Goal: Learn about a topic

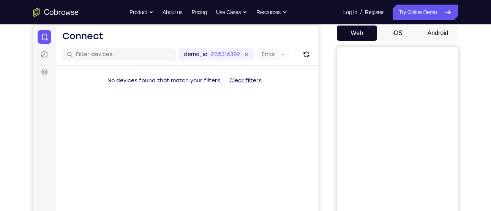
scroll to position [73, 0]
click at [429, 29] on button "Android" at bounding box center [438, 33] width 41 height 15
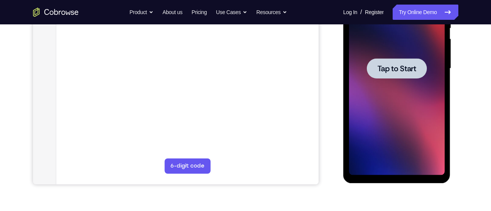
scroll to position [0, 0]
click at [384, 66] on span "Tap to Start" at bounding box center [397, 69] width 39 height 8
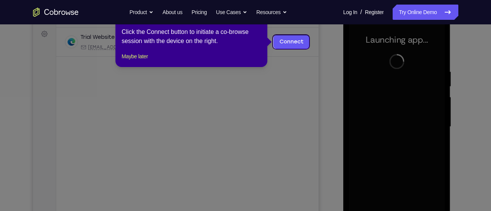
scroll to position [111, 0]
click at [148, 61] on button "Maybe later" at bounding box center [135, 56] width 26 height 9
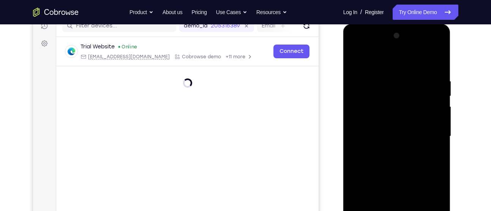
scroll to position [200, 0]
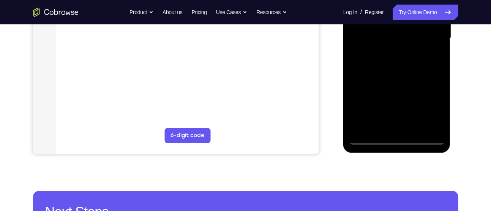
click at [401, 141] on div at bounding box center [397, 38] width 96 height 213
click at [429, 108] on div at bounding box center [397, 38] width 96 height 213
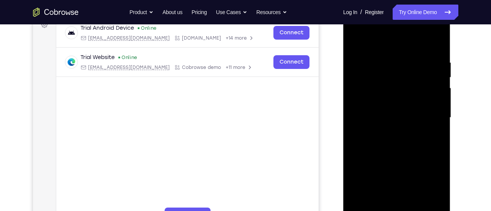
scroll to position [120, 0]
click at [397, 39] on div at bounding box center [397, 118] width 96 height 213
click at [368, 100] on div at bounding box center [397, 118] width 96 height 213
click at [381, 123] on div at bounding box center [397, 118] width 96 height 213
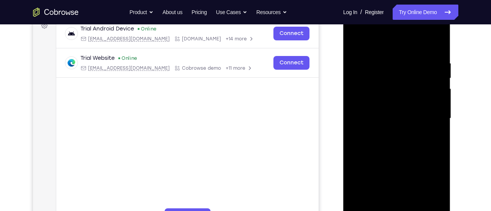
click at [383, 135] on div at bounding box center [397, 118] width 96 height 213
click at [374, 99] on div at bounding box center [397, 118] width 96 height 213
click at [375, 107] on div at bounding box center [397, 118] width 96 height 213
click at [375, 125] on div at bounding box center [397, 118] width 96 height 213
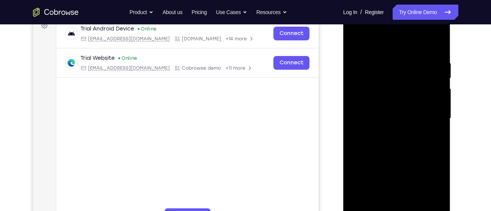
click at [409, 151] on div at bounding box center [397, 118] width 96 height 213
click at [429, 45] on div at bounding box center [397, 118] width 96 height 213
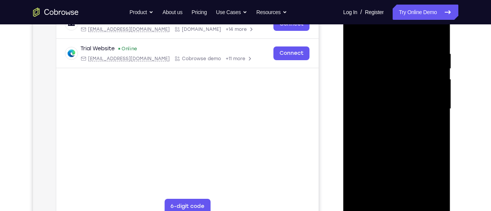
scroll to position [130, 0]
click at [395, 154] on div at bounding box center [397, 108] width 96 height 213
click at [404, 89] on div at bounding box center [397, 108] width 96 height 213
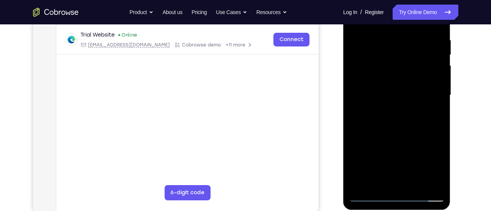
scroll to position [98, 0]
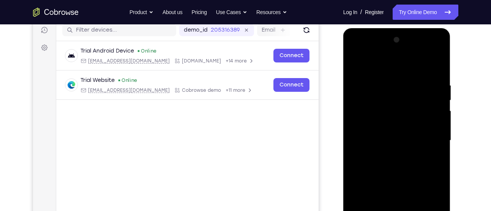
click at [355, 65] on div at bounding box center [397, 140] width 96 height 213
click at [386, 184] on div at bounding box center [397, 140] width 96 height 213
click at [378, 187] on div at bounding box center [397, 140] width 96 height 213
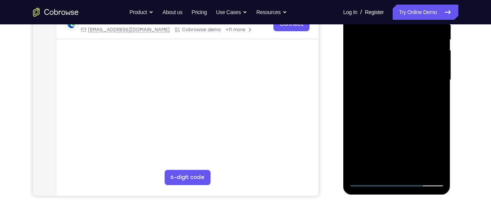
scroll to position [158, 0]
click at [393, 66] on div at bounding box center [397, 79] width 96 height 213
drag, startPoint x: 399, startPoint y: 96, endPoint x: 418, endPoint y: 32, distance: 67.1
click at [418, 32] on div at bounding box center [397, 79] width 96 height 213
click at [401, 140] on div at bounding box center [397, 79] width 96 height 213
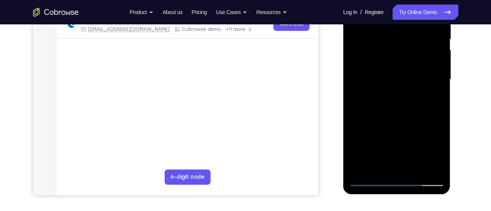
click at [396, 161] on div at bounding box center [397, 79] width 96 height 213
click at [401, 65] on div at bounding box center [397, 79] width 96 height 213
click at [378, 95] on div at bounding box center [397, 79] width 96 height 213
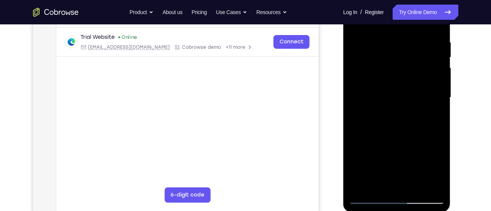
scroll to position [125, 0]
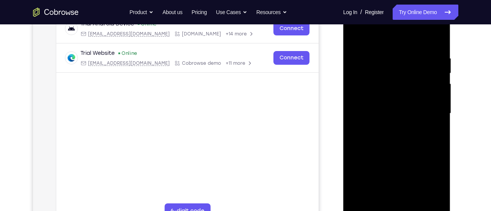
click at [418, 46] on div at bounding box center [397, 113] width 96 height 213
click at [369, 34] on div at bounding box center [397, 113] width 96 height 213
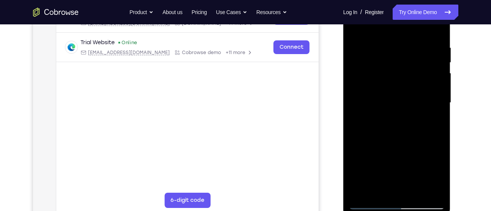
scroll to position [136, 0]
drag, startPoint x: 406, startPoint y: 112, endPoint x: 414, endPoint y: 79, distance: 33.9
click at [414, 79] on div at bounding box center [397, 102] width 96 height 213
click at [370, 202] on div at bounding box center [397, 102] width 96 height 213
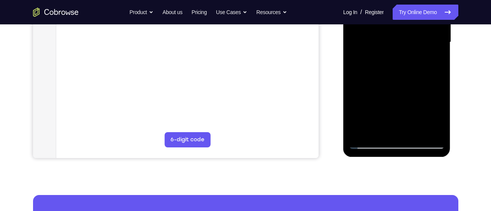
scroll to position [195, 0]
click at [398, 141] on div at bounding box center [397, 42] width 96 height 213
click at [427, 114] on div at bounding box center [397, 42] width 96 height 213
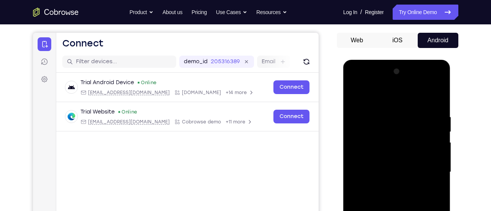
scroll to position [66, 0]
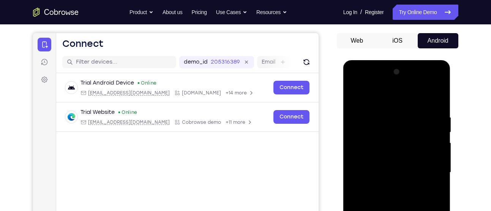
click at [395, 82] on div at bounding box center [397, 172] width 96 height 213
click at [425, 82] on div at bounding box center [397, 172] width 96 height 213
click at [402, 100] on div at bounding box center [397, 172] width 96 height 213
click at [372, 108] on div at bounding box center [397, 172] width 96 height 213
click at [376, 108] on div at bounding box center [397, 172] width 96 height 213
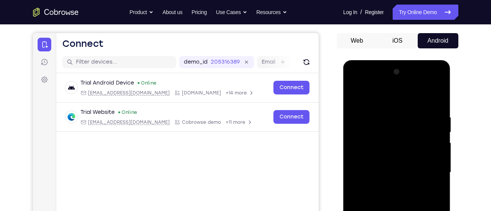
click at [376, 108] on div at bounding box center [397, 172] width 96 height 213
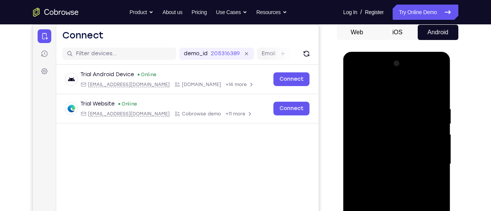
scroll to position [74, 0]
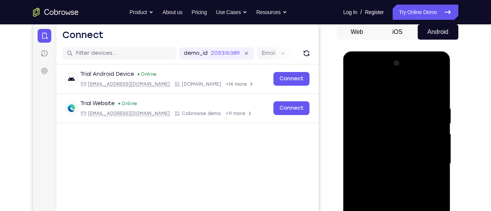
click at [378, 133] on div at bounding box center [397, 163] width 96 height 213
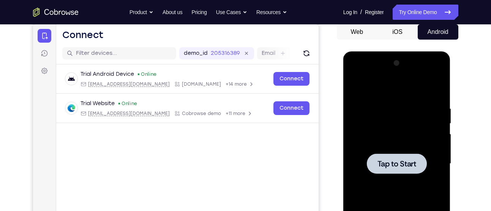
click at [393, 160] on span "Tap to Start" at bounding box center [397, 164] width 39 height 8
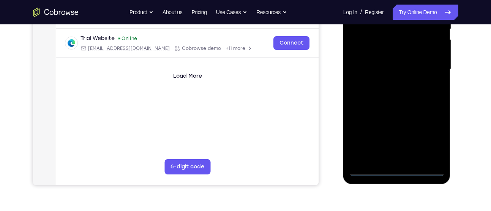
scroll to position [169, 0]
click at [401, 171] on div at bounding box center [397, 68] width 96 height 213
click at [434, 138] on div at bounding box center [397, 68] width 96 height 213
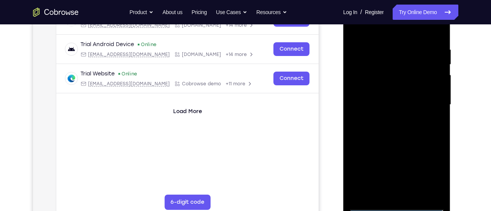
scroll to position [131, 0]
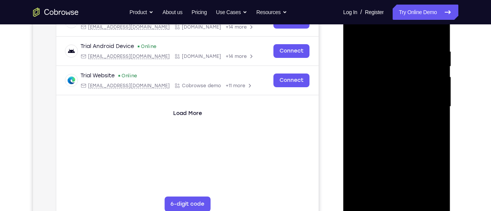
click at [389, 30] on div at bounding box center [397, 106] width 96 height 213
click at [425, 101] on div at bounding box center [397, 106] width 96 height 213
click at [389, 117] on div at bounding box center [397, 106] width 96 height 213
click at [402, 100] on div at bounding box center [397, 106] width 96 height 213
click at [393, 90] on div at bounding box center [397, 106] width 96 height 213
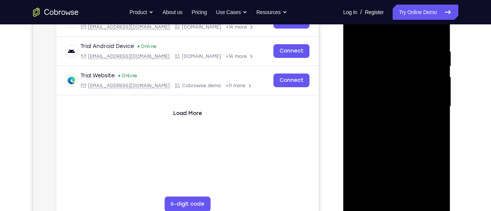
click at [390, 105] on div at bounding box center [397, 106] width 96 height 213
click at [389, 133] on div at bounding box center [397, 106] width 96 height 213
click at [393, 130] on div at bounding box center [397, 106] width 96 height 213
click at [401, 130] on div at bounding box center [397, 106] width 96 height 213
click at [436, 114] on div at bounding box center [397, 106] width 96 height 213
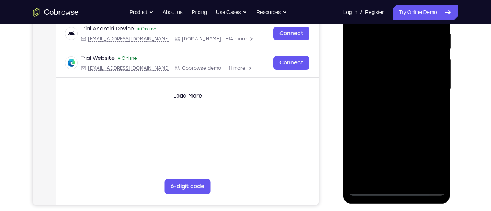
scroll to position [149, 0]
drag, startPoint x: 428, startPoint y: 82, endPoint x: 419, endPoint y: 28, distance: 54.0
click at [419, 28] on div at bounding box center [397, 88] width 96 height 213
click at [401, 76] on div at bounding box center [397, 88] width 96 height 213
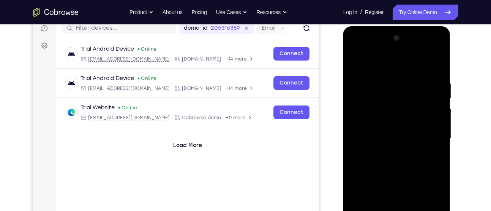
click at [379, 98] on div at bounding box center [397, 138] width 96 height 213
click at [387, 129] on div at bounding box center [397, 138] width 96 height 213
click at [379, 128] on div at bounding box center [397, 138] width 96 height 213
click at [381, 133] on div at bounding box center [397, 138] width 96 height 213
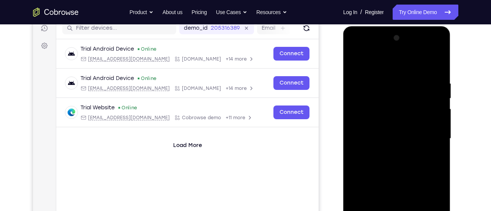
click at [381, 130] on div at bounding box center [397, 138] width 96 height 213
click at [388, 104] on div at bounding box center [397, 138] width 96 height 213
click at [387, 117] on div at bounding box center [397, 138] width 96 height 213
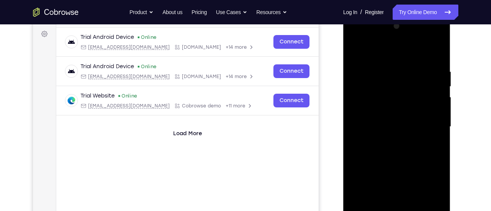
click at [388, 97] on div at bounding box center [397, 126] width 96 height 213
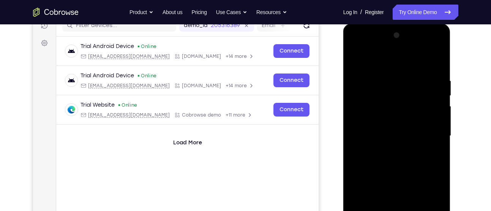
click at [382, 119] on div at bounding box center [397, 135] width 96 height 213
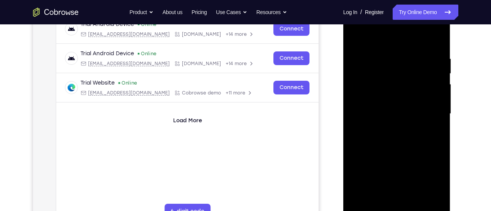
scroll to position [124, 0]
click at [436, 44] on div at bounding box center [397, 114] width 96 height 213
click at [436, 34] on div at bounding box center [397, 114] width 96 height 213
click at [437, 35] on div at bounding box center [397, 114] width 96 height 213
click at [351, 36] on div at bounding box center [397, 114] width 96 height 213
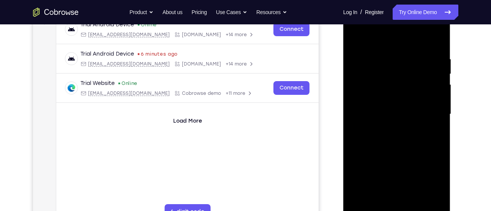
click at [409, 54] on div at bounding box center [397, 114] width 96 height 213
click at [426, 200] on div at bounding box center [397, 114] width 96 height 213
click at [434, 41] on div at bounding box center [397, 114] width 96 height 213
click at [391, 46] on div at bounding box center [397, 114] width 96 height 213
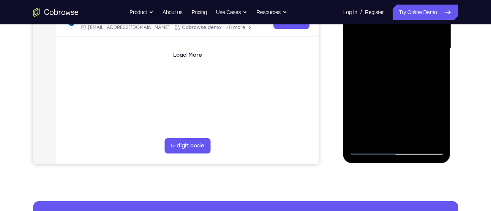
scroll to position [190, 0]
click at [437, 82] on div at bounding box center [397, 47] width 96 height 213
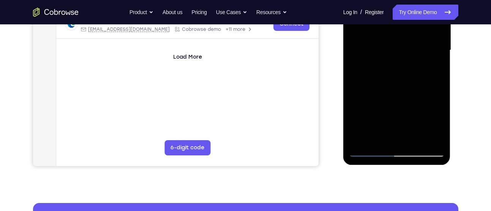
scroll to position [189, 0]
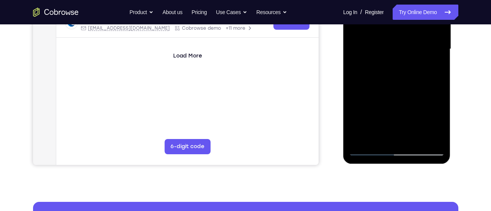
click at [427, 132] on div at bounding box center [397, 49] width 96 height 213
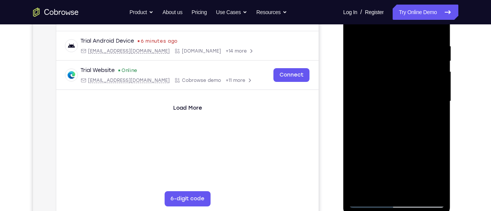
scroll to position [136, 0]
click at [427, 182] on div at bounding box center [397, 101] width 96 height 213
click at [427, 187] on div at bounding box center [397, 101] width 96 height 213
drag, startPoint x: 399, startPoint y: 139, endPoint x: 498, endPoint y: 131, distance: 99.5
click at [452, 131] on html "Online web based iOS Simulators and Android Emulators. Run iPhone, iPad, Mobile…" at bounding box center [398, 103] width 108 height 228
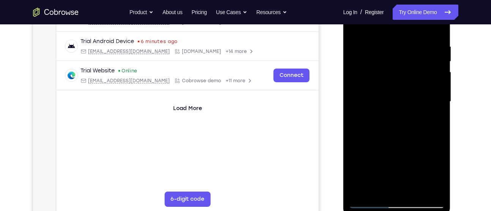
click at [435, 30] on div at bounding box center [397, 101] width 96 height 213
click at [434, 27] on div at bounding box center [397, 101] width 96 height 213
click at [462, 79] on div "Your Support Agent Your Customer Web iOS Android Next Steps We’d be happy to gi…" at bounding box center [246, 138] width 486 height 501
click at [382, 40] on div at bounding box center [397, 101] width 96 height 213
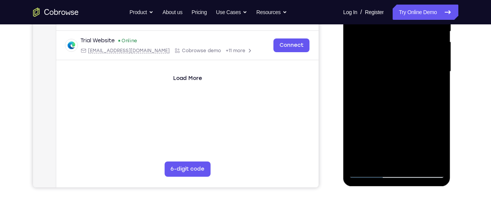
scroll to position [135, 0]
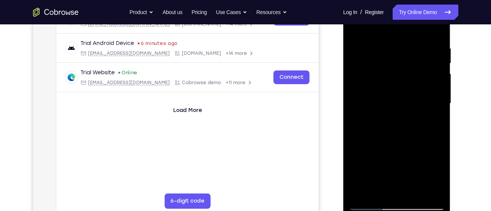
click at [435, 31] on div at bounding box center [397, 103] width 96 height 213
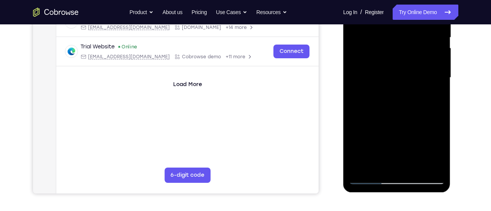
scroll to position [161, 0]
click at [438, 109] on div at bounding box center [397, 77] width 96 height 213
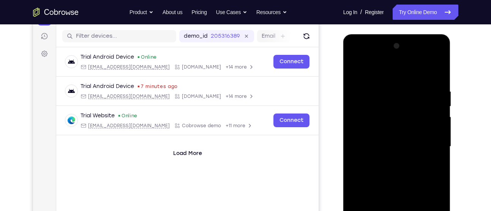
scroll to position [126, 0]
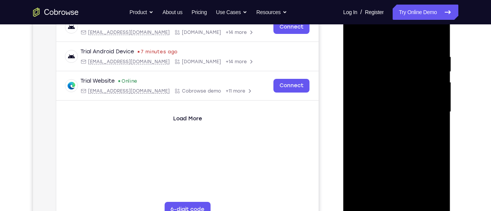
click at [356, 174] on div at bounding box center [397, 111] width 96 height 213
click at [417, 203] on div at bounding box center [397, 111] width 96 height 213
click at [401, 147] on div at bounding box center [397, 111] width 96 height 213
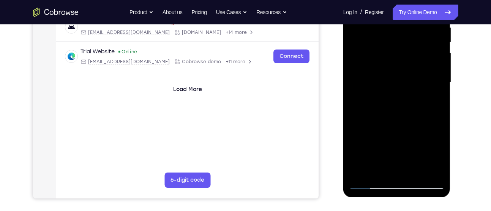
click at [371, 183] on div at bounding box center [397, 82] width 96 height 213
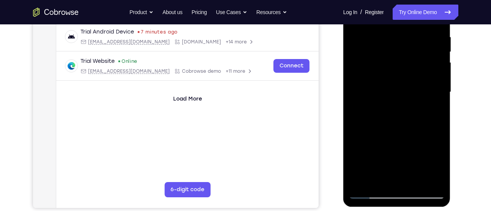
scroll to position [165, 0]
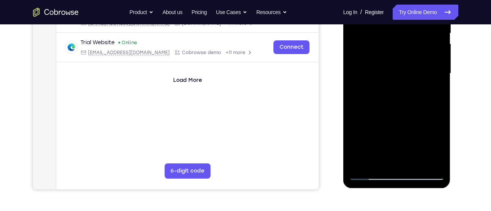
click at [381, 161] on div at bounding box center [397, 73] width 96 height 213
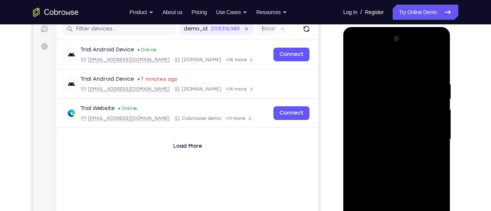
scroll to position [98, 0]
click at [367, 62] on div at bounding box center [397, 139] width 96 height 213
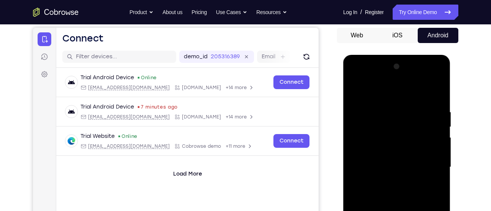
drag, startPoint x: 392, startPoint y: 106, endPoint x: 378, endPoint y: 170, distance: 66.1
click at [378, 170] on div at bounding box center [397, 166] width 96 height 213
click at [397, 106] on div at bounding box center [397, 166] width 96 height 213
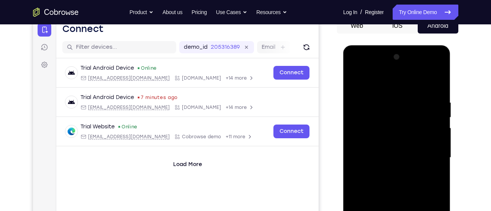
scroll to position [80, 0]
click at [358, 79] on div at bounding box center [397, 157] width 96 height 213
click at [434, 79] on div at bounding box center [397, 157] width 96 height 213
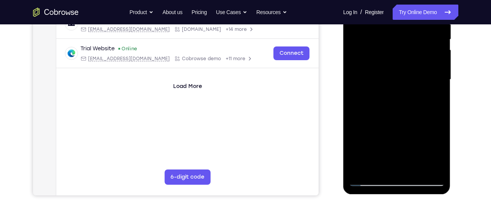
scroll to position [159, 0]
click at [365, 169] on div at bounding box center [397, 79] width 96 height 213
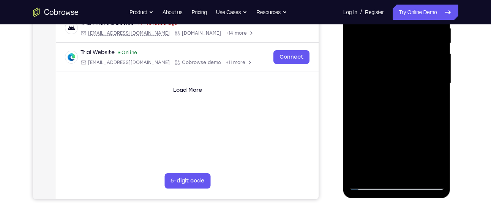
scroll to position [154, 0]
